Goal: Information Seeking & Learning: Check status

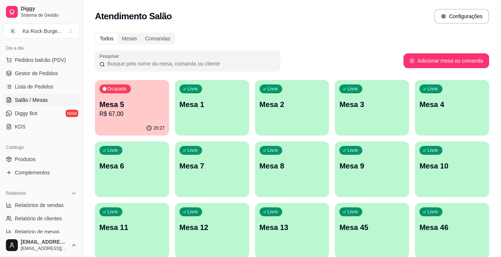
scroll to position [92, 0]
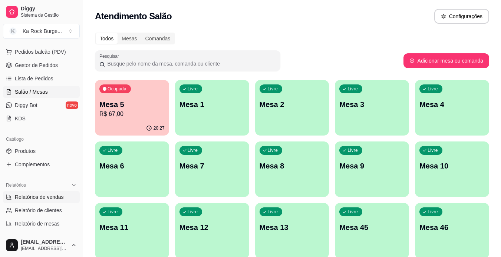
click at [50, 196] on span "Relatórios de vendas" at bounding box center [39, 197] width 49 height 7
select select "ALL"
select select "0"
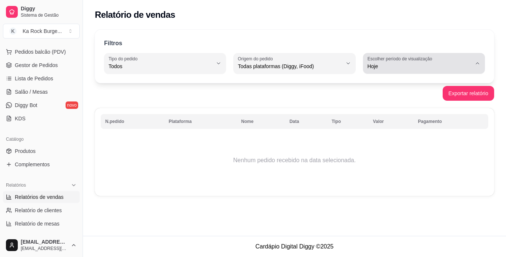
click at [407, 67] on span "Hoje" at bounding box center [420, 66] width 104 height 7
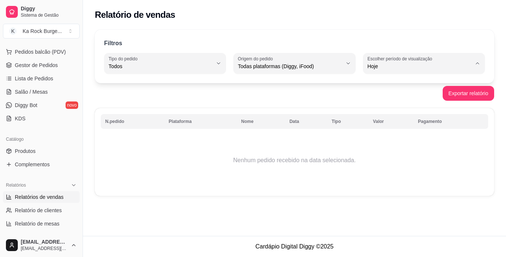
click at [401, 96] on span "Ontem" at bounding box center [420, 96] width 99 height 7
type input "1"
select select "1"
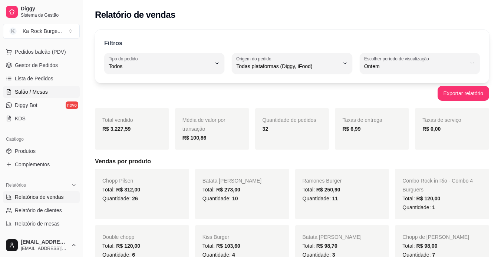
click at [37, 96] on link "Salão / Mesas" at bounding box center [41, 92] width 77 height 12
